Goal: Check status: Check status

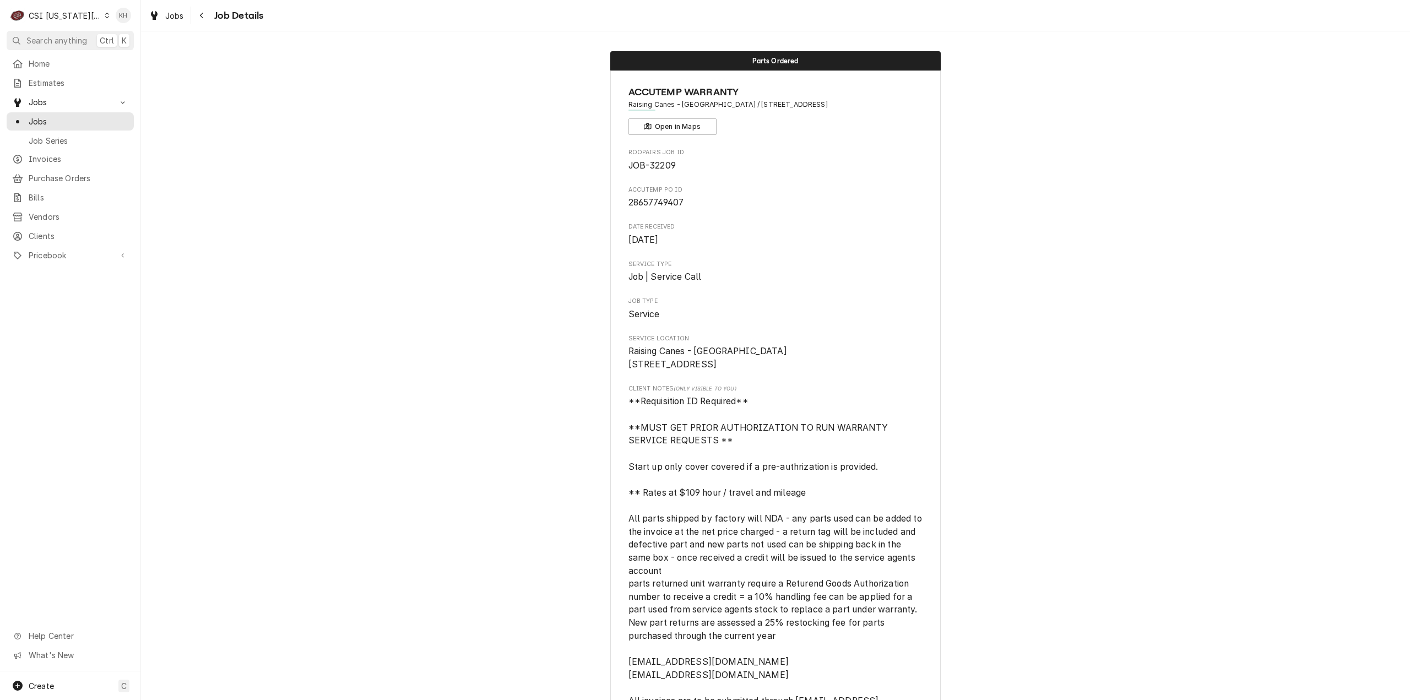
click at [80, 41] on html "C CSI Kansas City KH Search anything Ctrl K Home Estimates Jobs Jobs Job Series…" at bounding box center [705, 350] width 1410 height 700
click at [72, 36] on span "Search anything" at bounding box center [56, 41] width 61 height 12
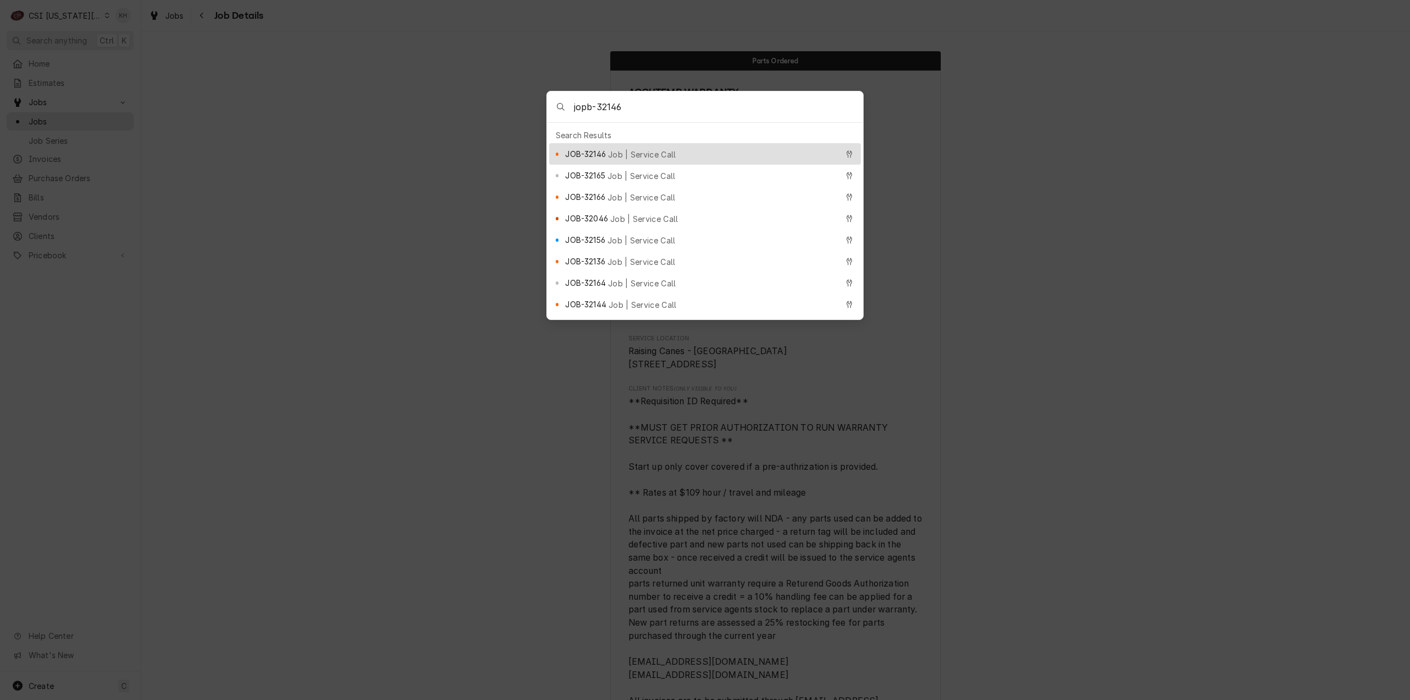
type input "jopb-32146"
click at [626, 149] on span "Job | Service Call" at bounding box center [642, 155] width 68 height 12
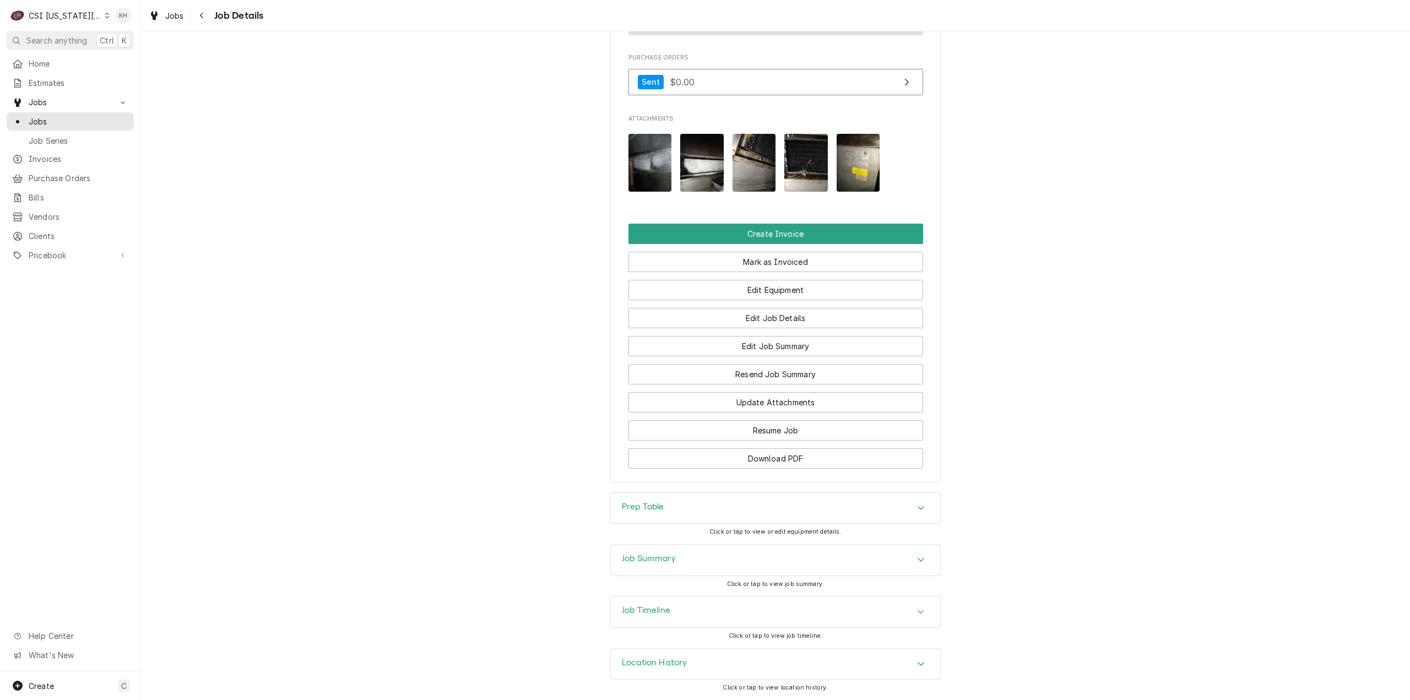
click at [661, 563] on h3 "Job Summary" at bounding box center [649, 558] width 54 height 10
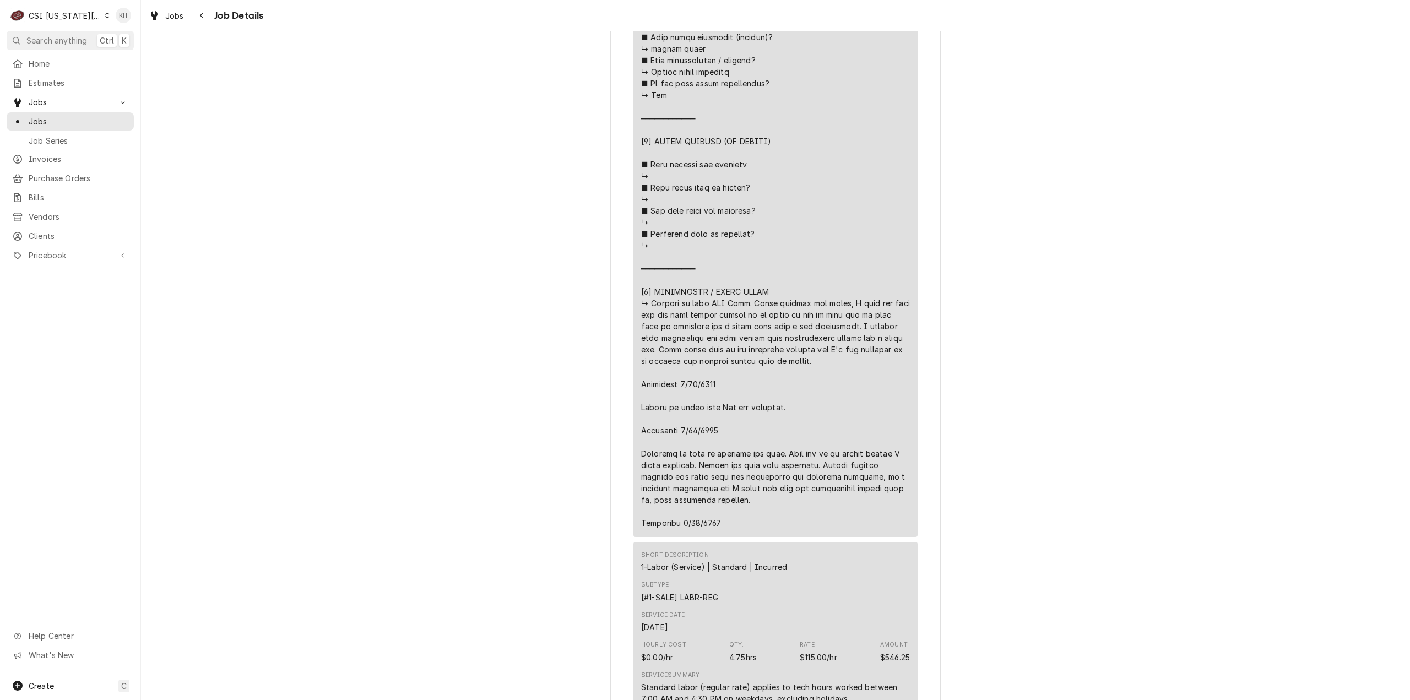
scroll to position [3492, 0]
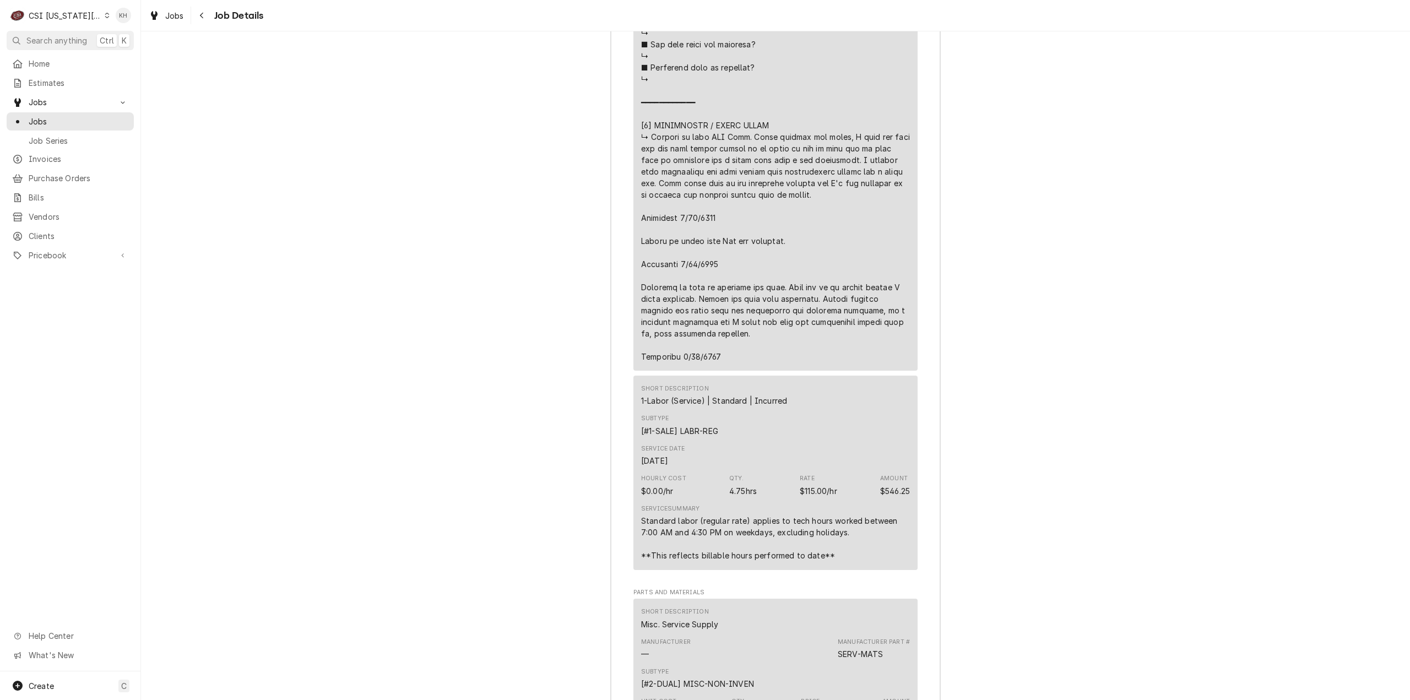
click at [54, 15] on div "CSI [US_STATE][GEOGRAPHIC_DATA]" at bounding box center [65, 16] width 73 height 12
click at [120, 57] on div "CSI St. [PERSON_NAME]" at bounding box center [188, 61] width 161 height 12
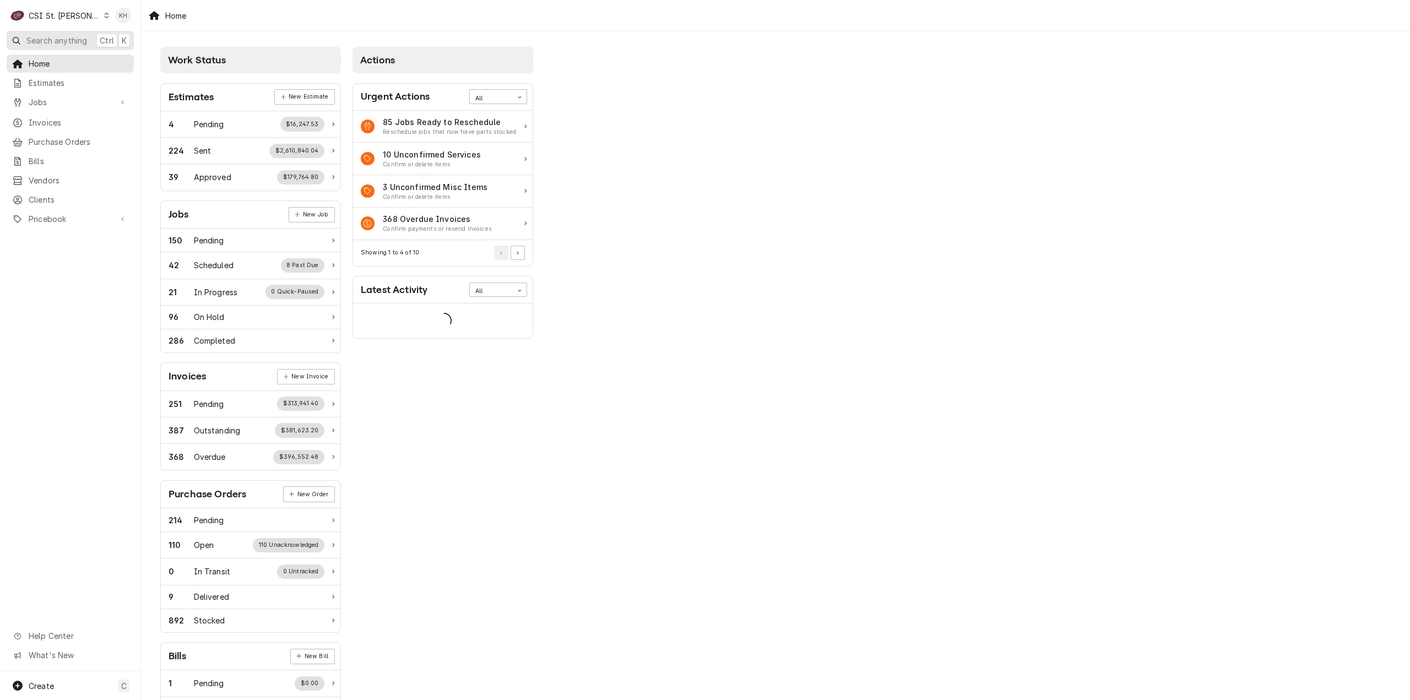
click at [67, 45] on span "Search anything" at bounding box center [56, 41] width 61 height 12
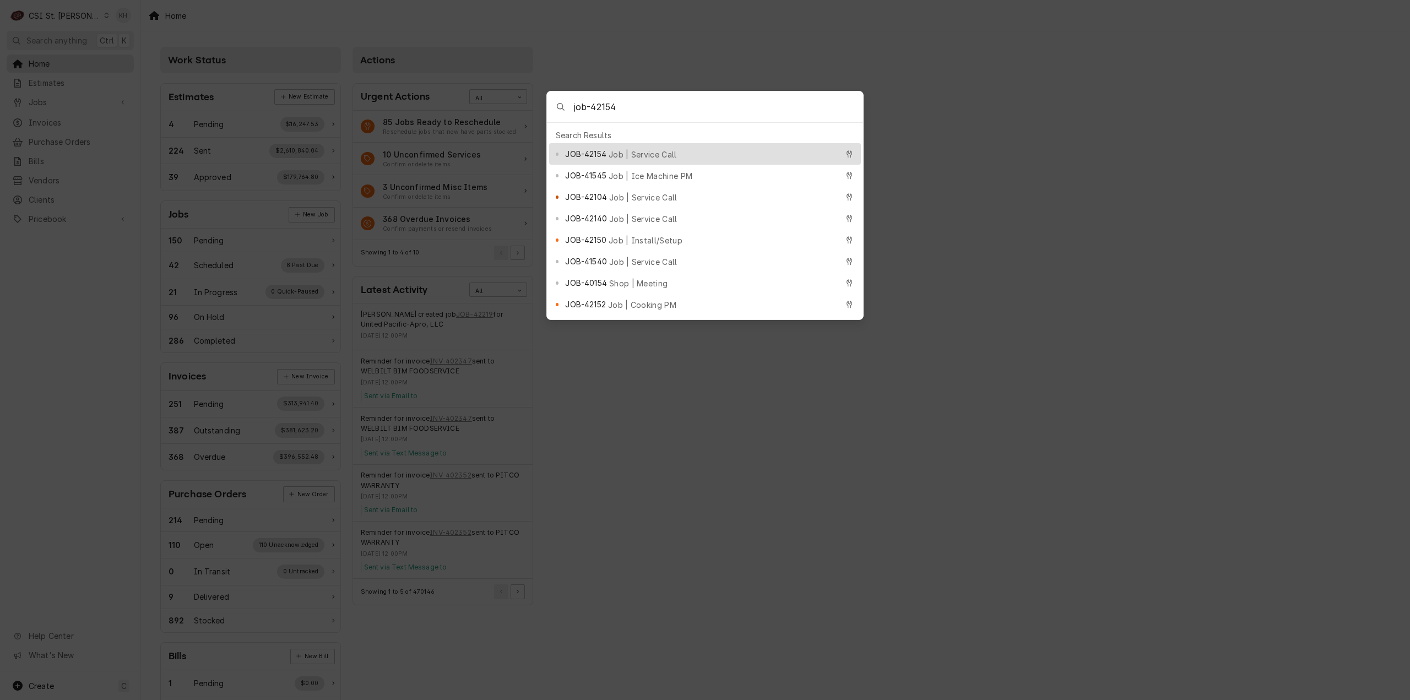
type input "job-42154"
click at [595, 149] on span "JOB-42154" at bounding box center [585, 154] width 41 height 12
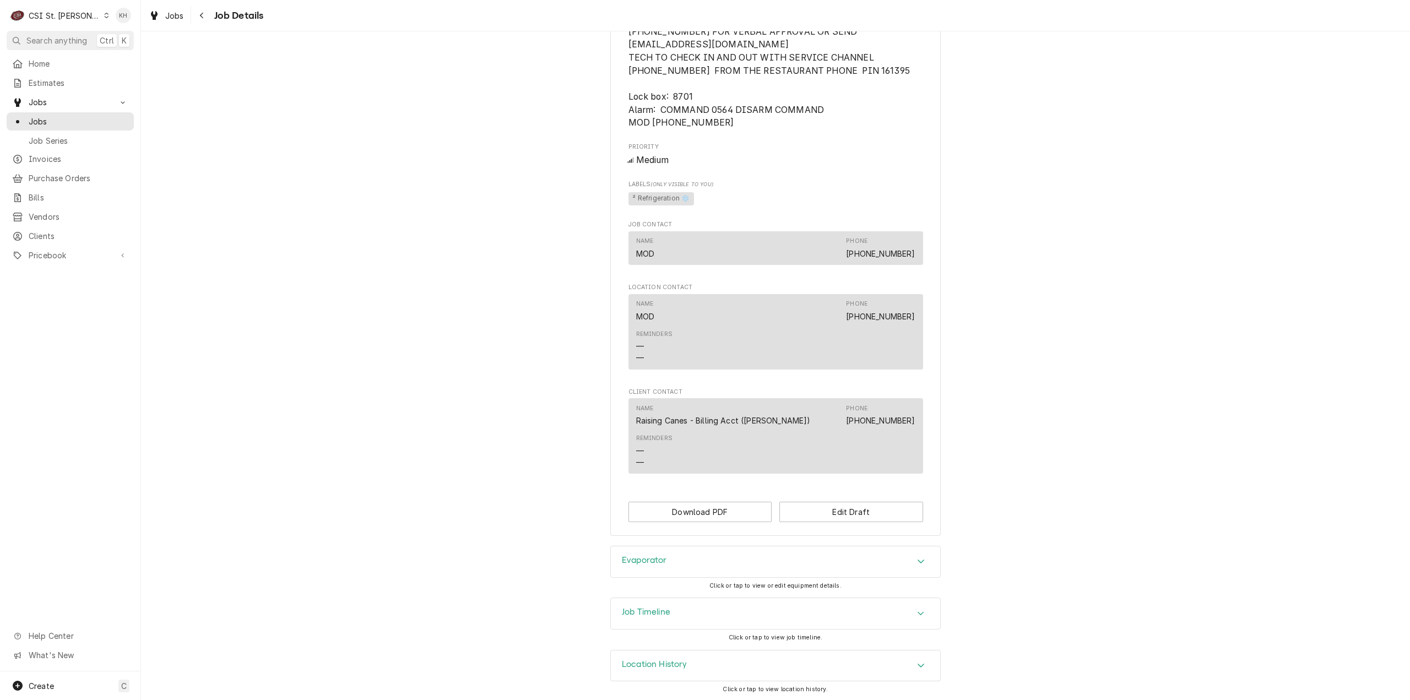
click at [707, 611] on div "Job Timeline" at bounding box center [775, 613] width 329 height 31
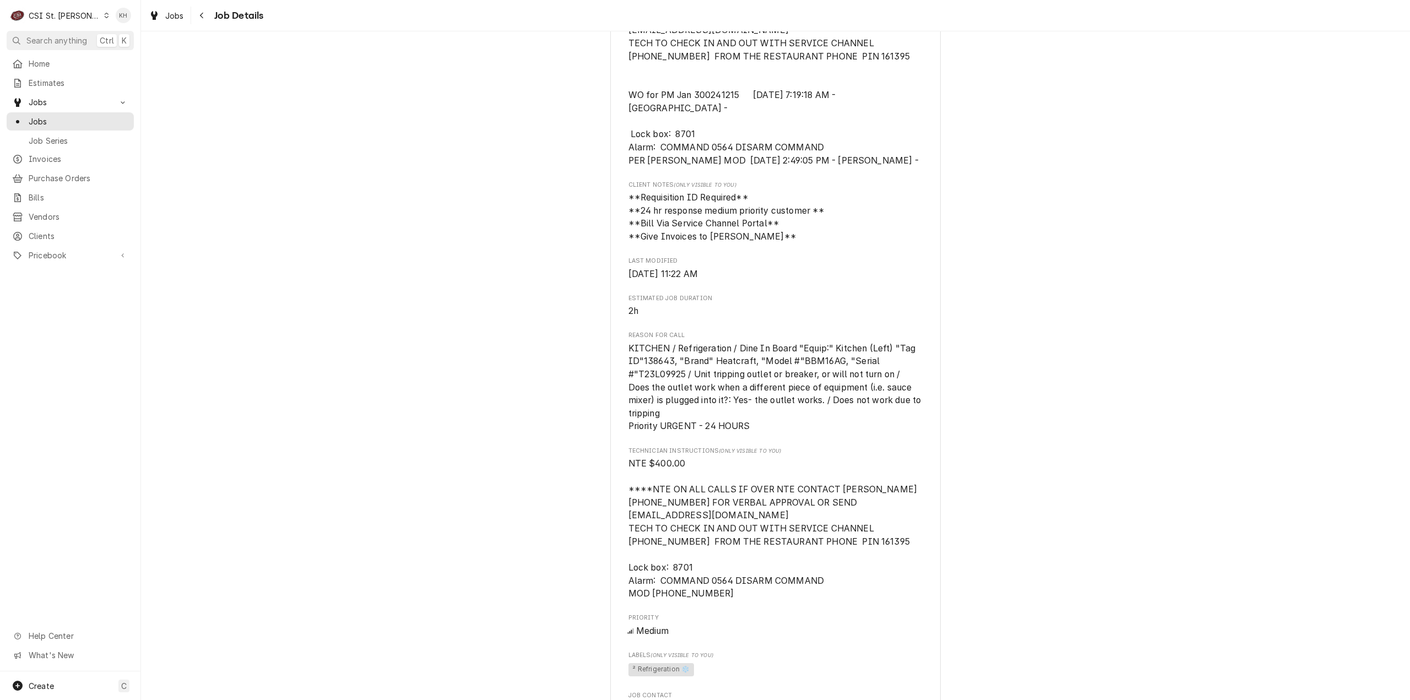
scroll to position [391, 0]
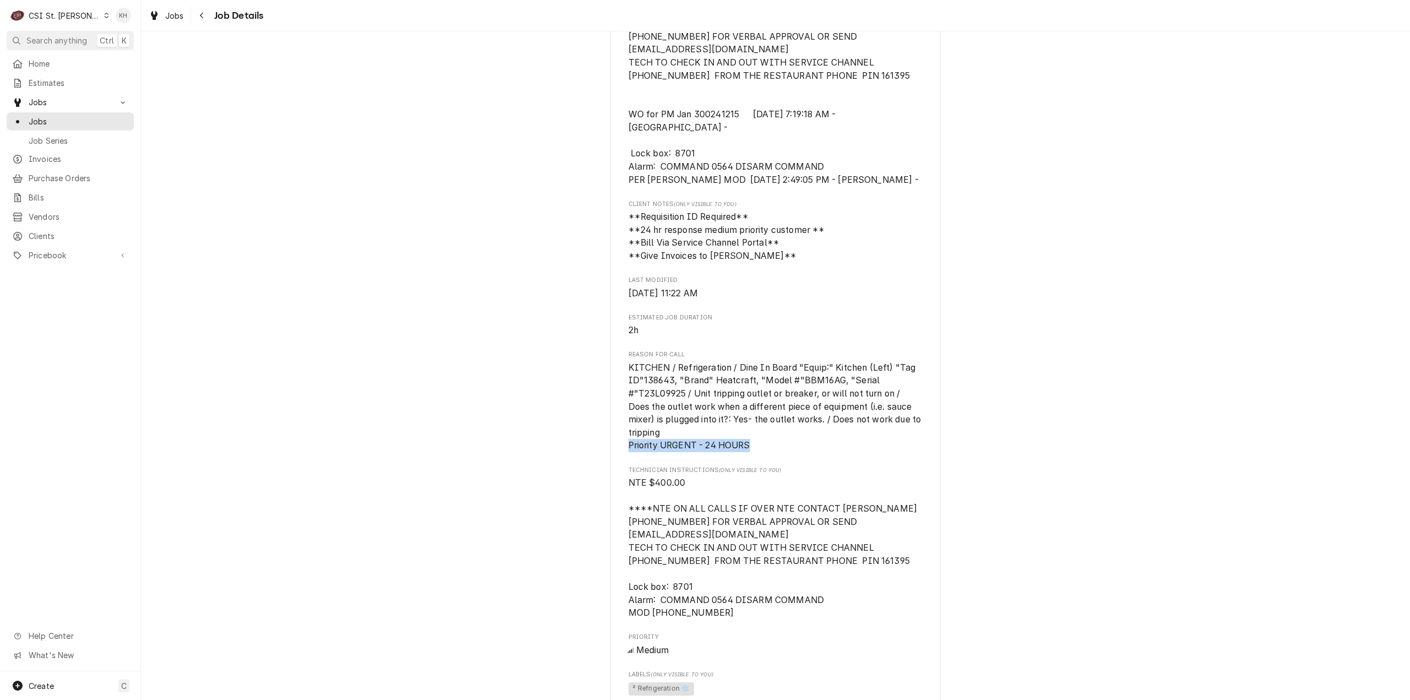
drag, startPoint x: 755, startPoint y: 442, endPoint x: 623, endPoint y: 441, distance: 132.2
click at [623, 441] on div "Raising Canes - Billing Account Raising Cane's #1078 Edwardsville / 2126 Troy R…" at bounding box center [775, 353] width 330 height 1346
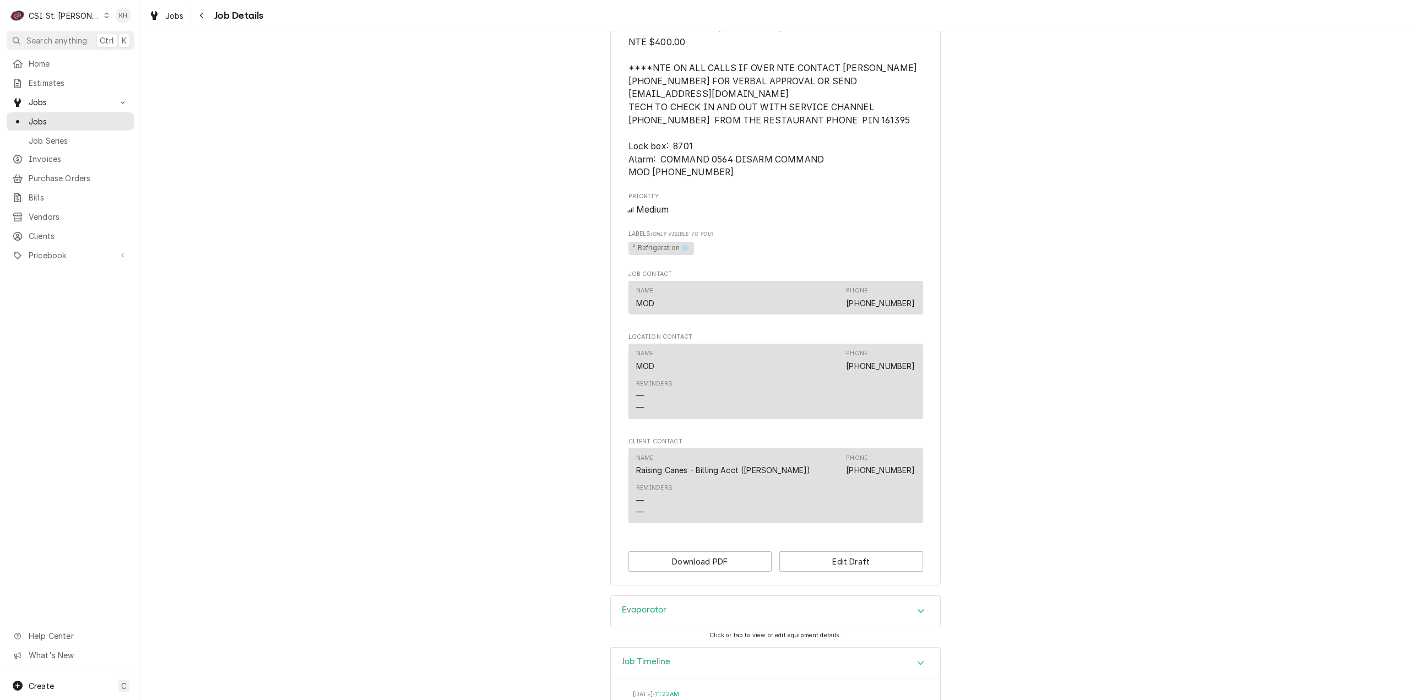
scroll to position [997, 0]
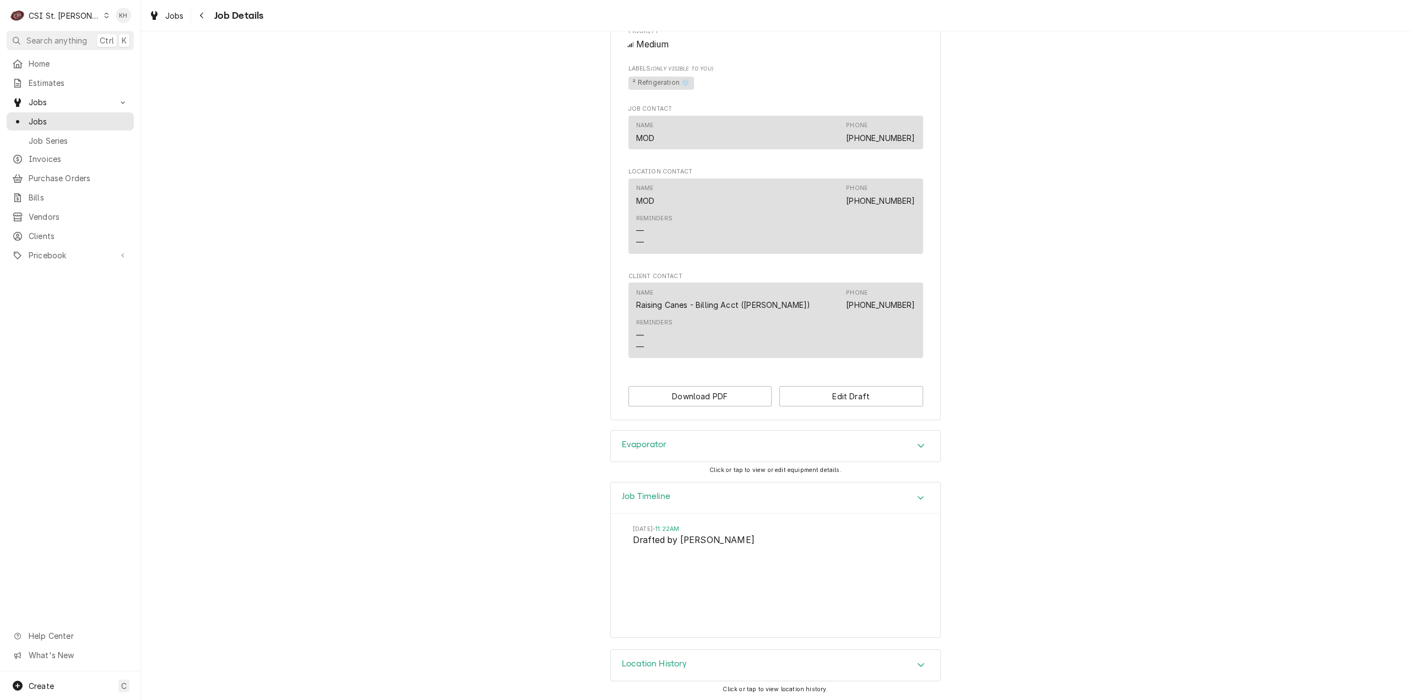
click at [74, 13] on div "CSI St. [PERSON_NAME]" at bounding box center [65, 16] width 72 height 12
click at [128, 25] on div "CSI [US_STATE][GEOGRAPHIC_DATA]" at bounding box center [168, 22] width 145 height 12
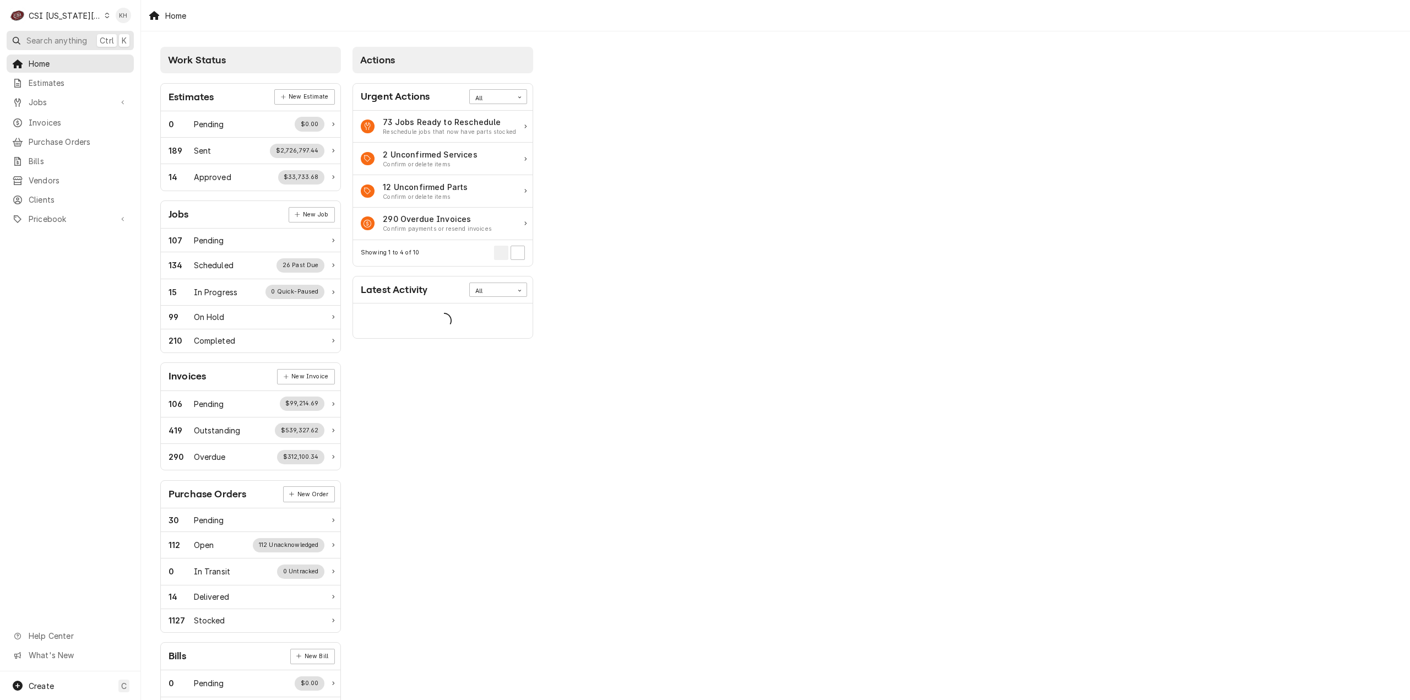
click at [78, 44] on span "Search anything" at bounding box center [56, 41] width 61 height 12
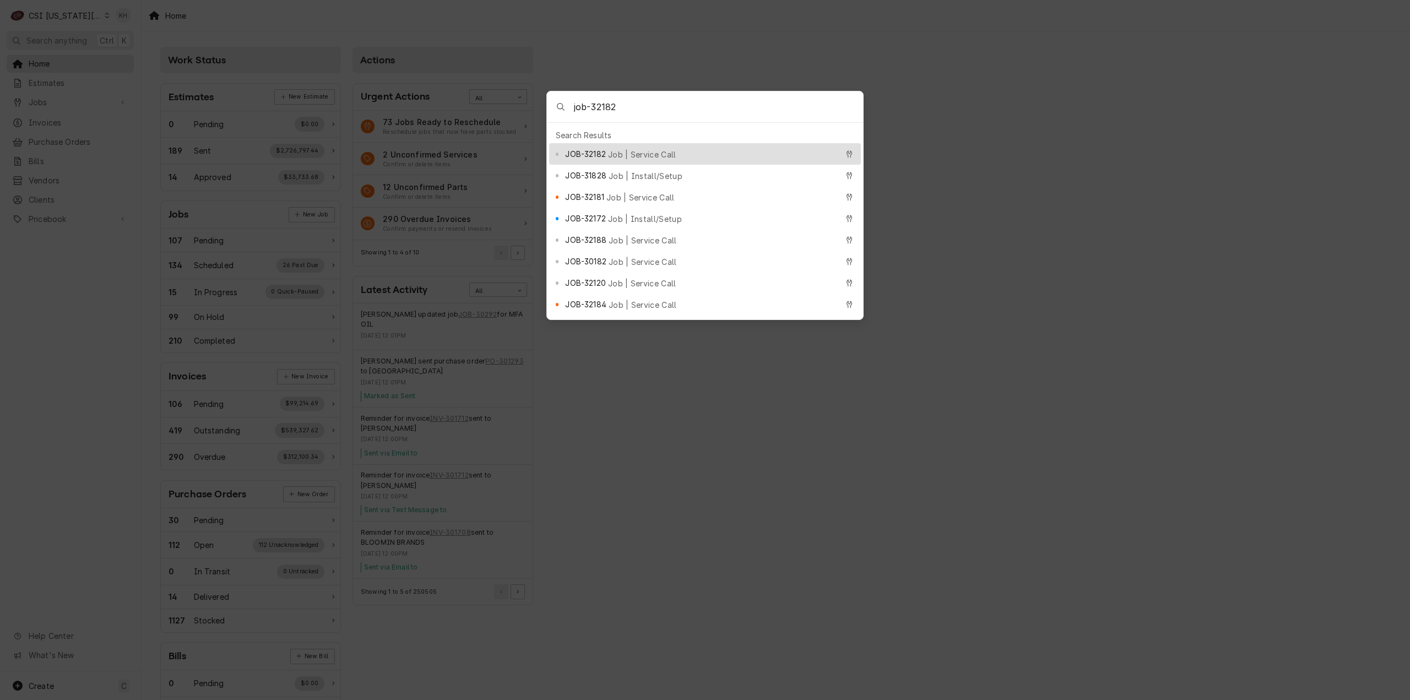
type input "job-32182"
click at [585, 150] on span "JOB-32182" at bounding box center [585, 154] width 40 height 12
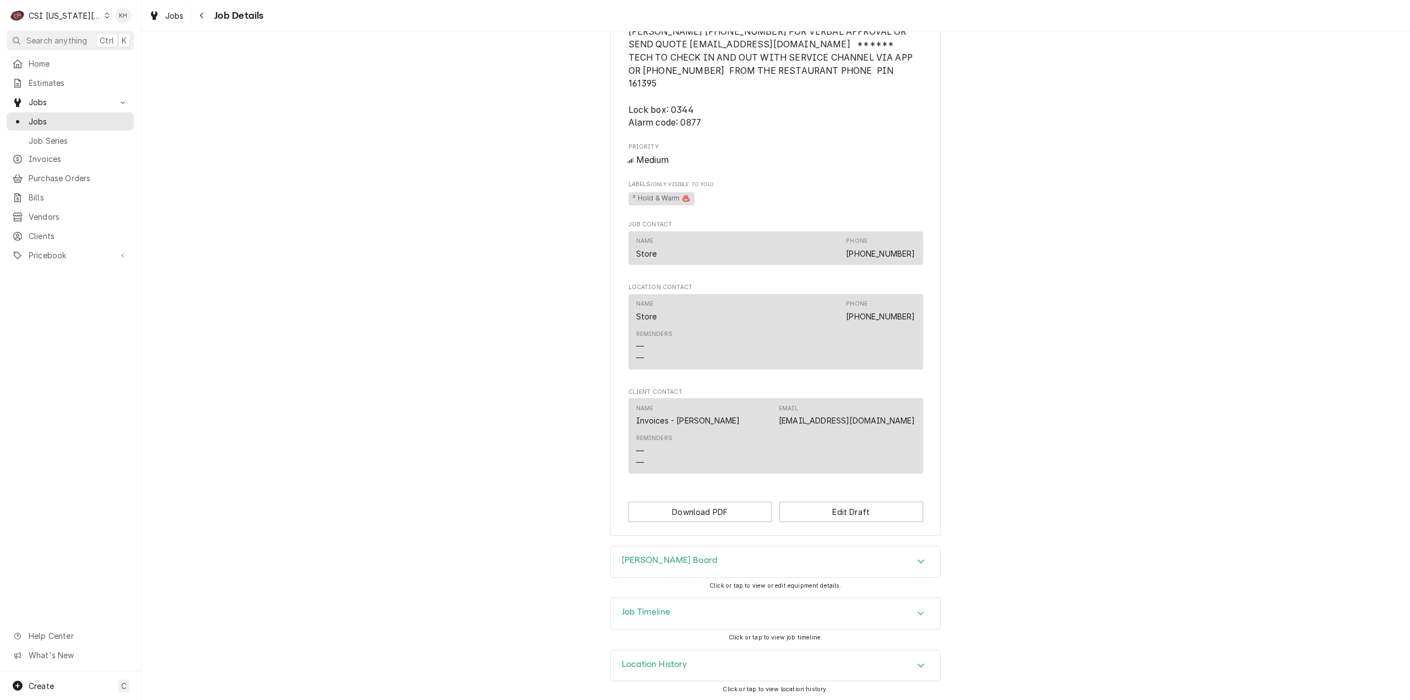
click at [658, 610] on h3 "Job Timeline" at bounding box center [646, 612] width 48 height 10
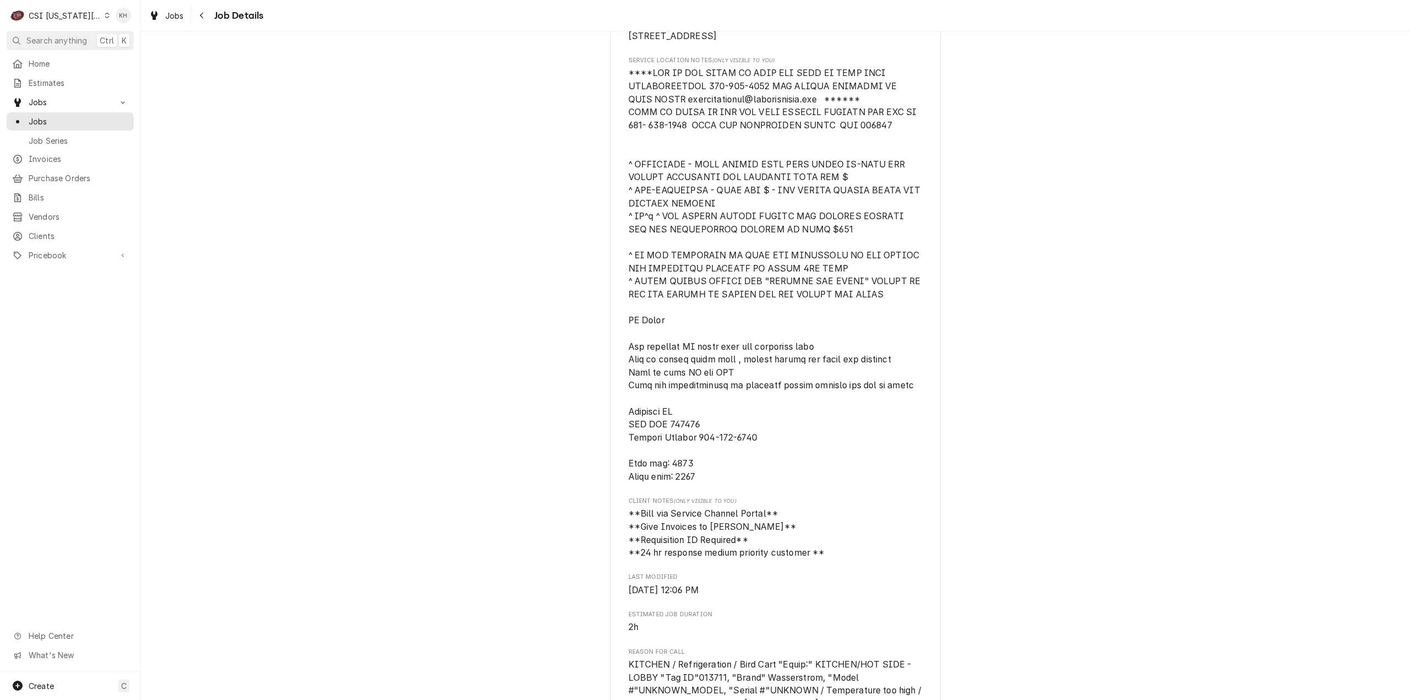
scroll to position [159, 0]
